Goal: Transaction & Acquisition: Purchase product/service

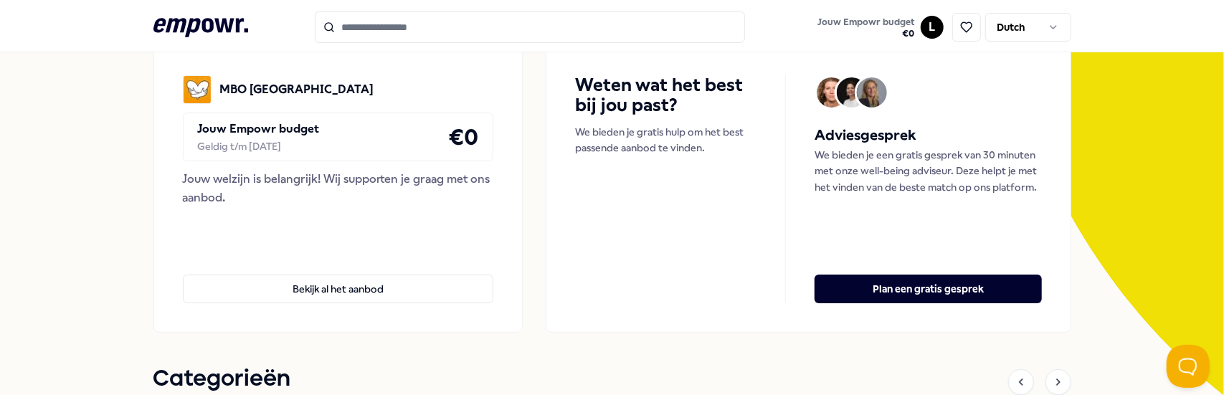
scroll to position [155, 0]
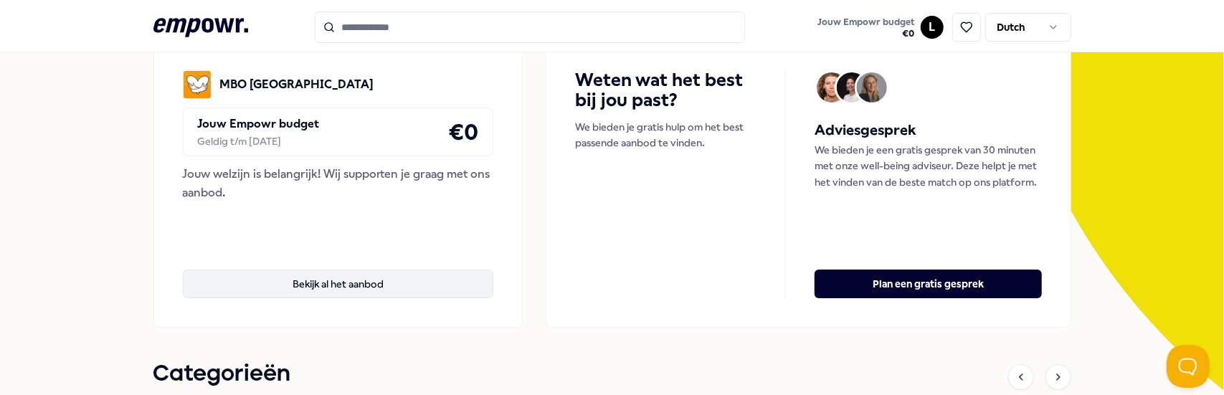
click at [365, 284] on button "Bekijk al het aanbod" at bounding box center [338, 284] width 311 height 29
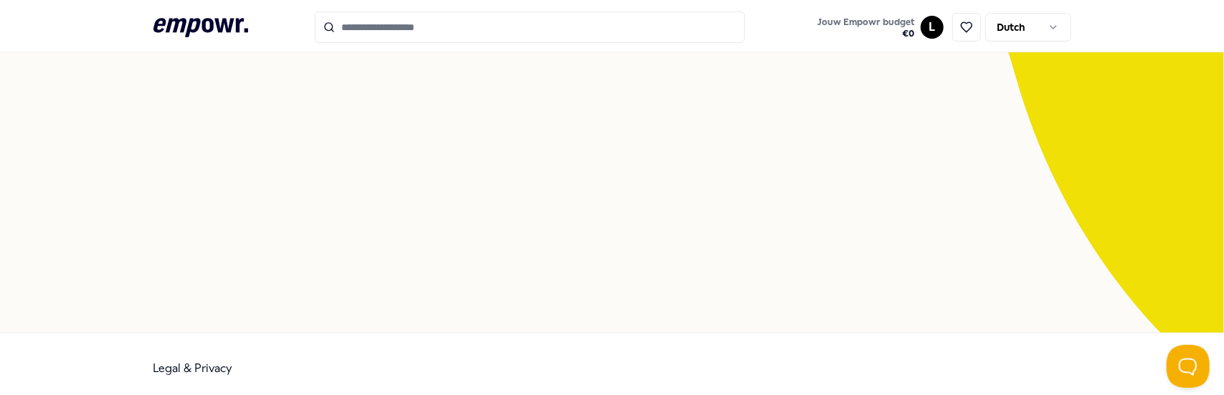
scroll to position [92, 0]
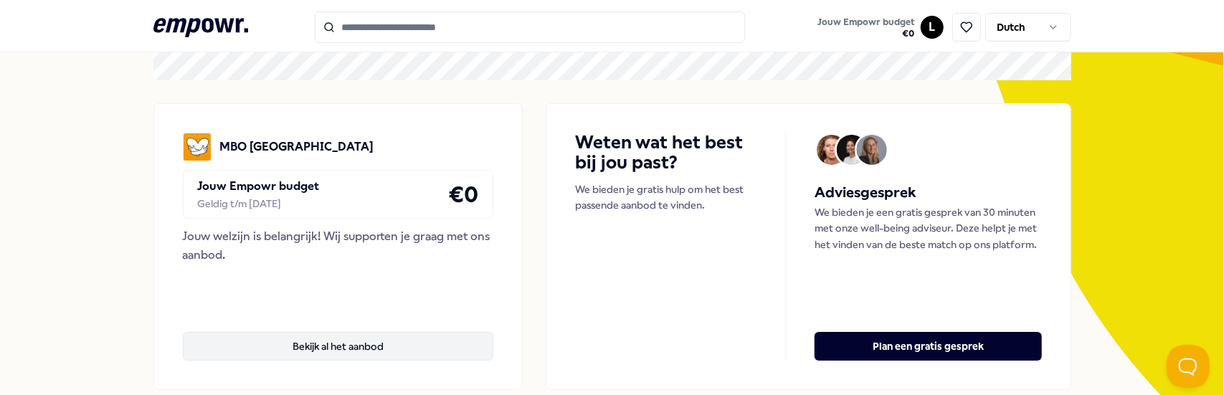
click at [365, 346] on button "Bekijk al het aanbod" at bounding box center [338, 346] width 311 height 29
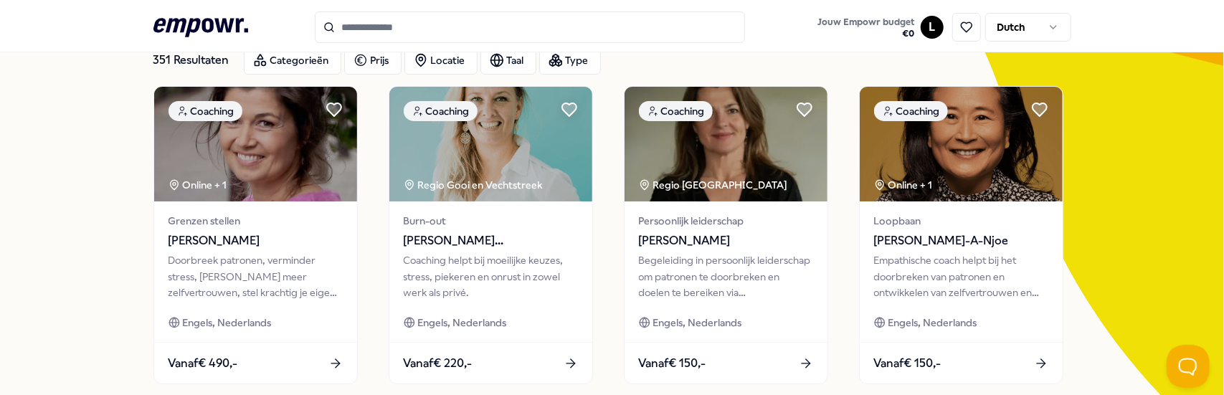
scroll to position [438, 0]
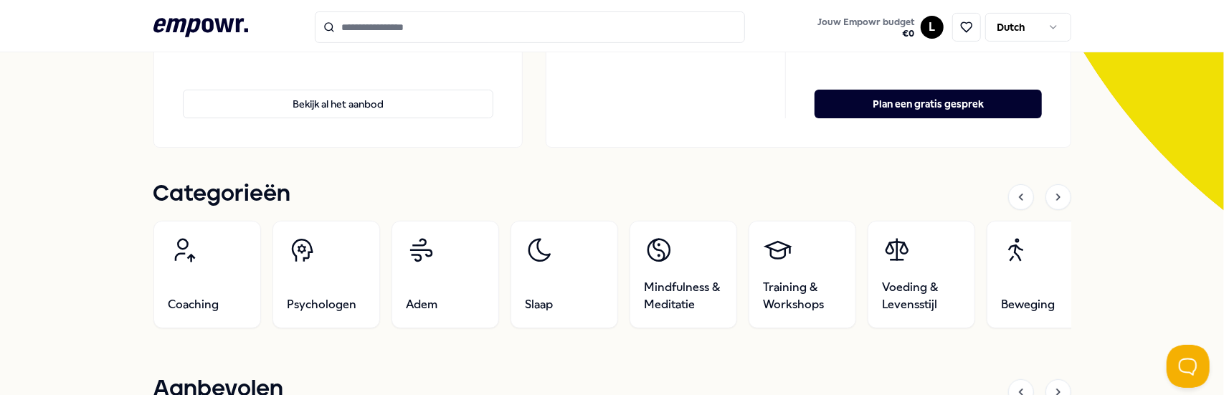
scroll to position [352, 0]
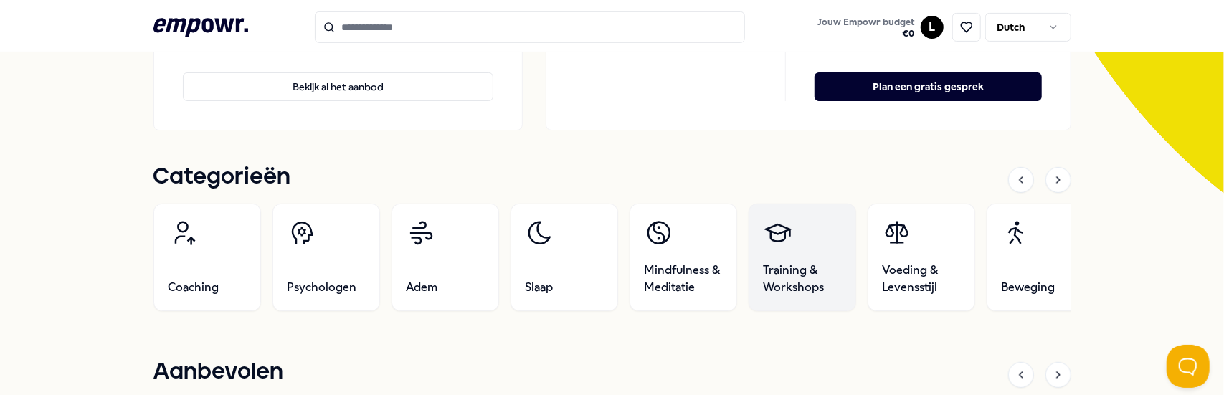
click at [808, 293] on span "Training & Workshops" at bounding box center [802, 279] width 77 height 34
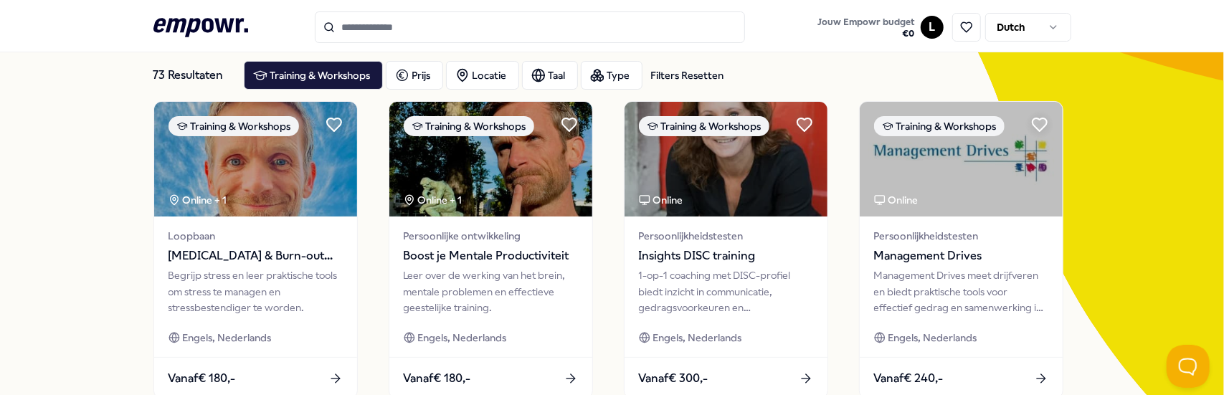
scroll to position [82, 0]
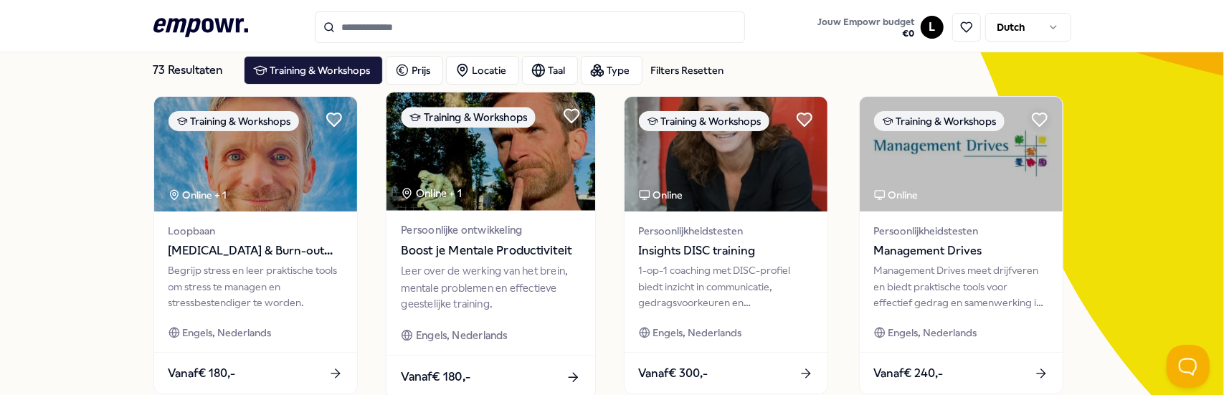
click at [503, 199] on img at bounding box center [490, 151] width 209 height 118
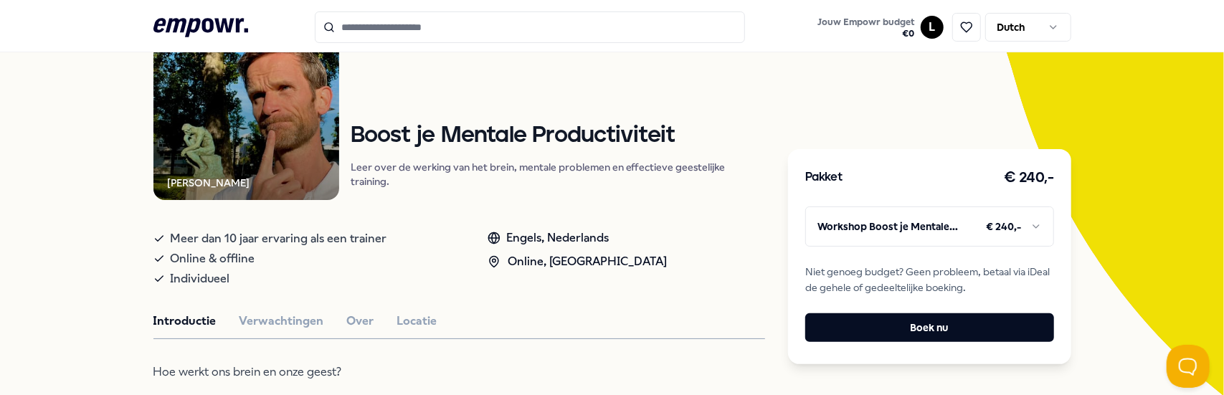
scroll to position [132, 0]
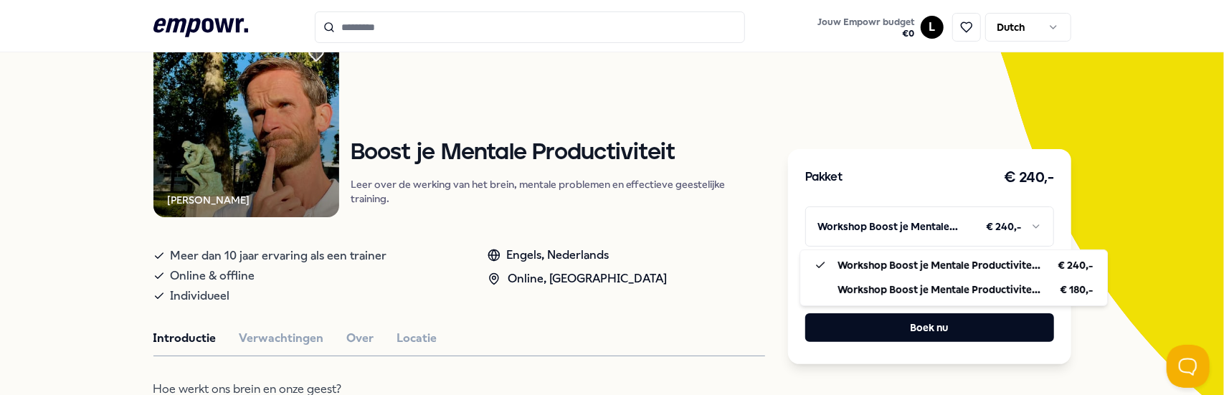
click at [1035, 233] on html ".empowr-logo_svg__cls-1{fill:#03032f} Jouw Empowr budget € 0 L Dutch Alle categ…" at bounding box center [612, 197] width 1224 height 395
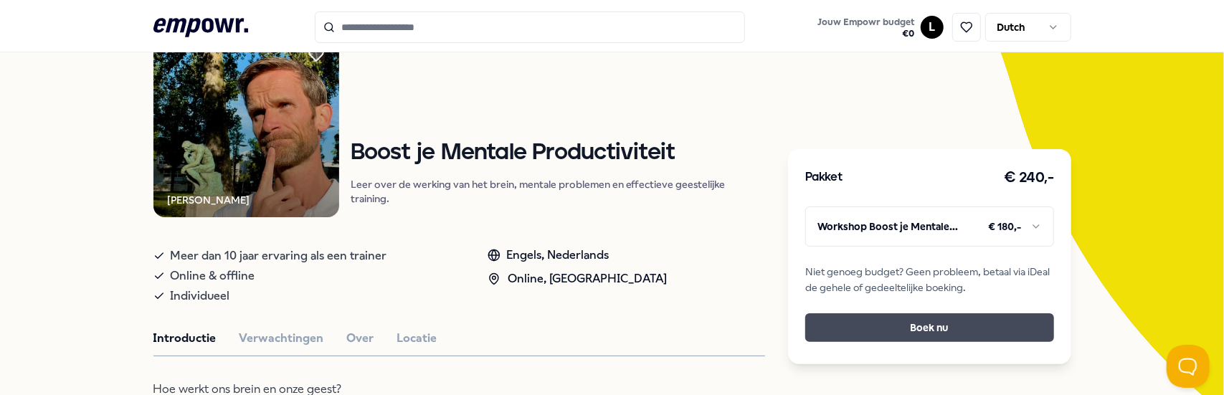
click at [928, 330] on button "Boek nu" at bounding box center [929, 327] width 249 height 29
